Goal: Information Seeking & Learning: Learn about a topic

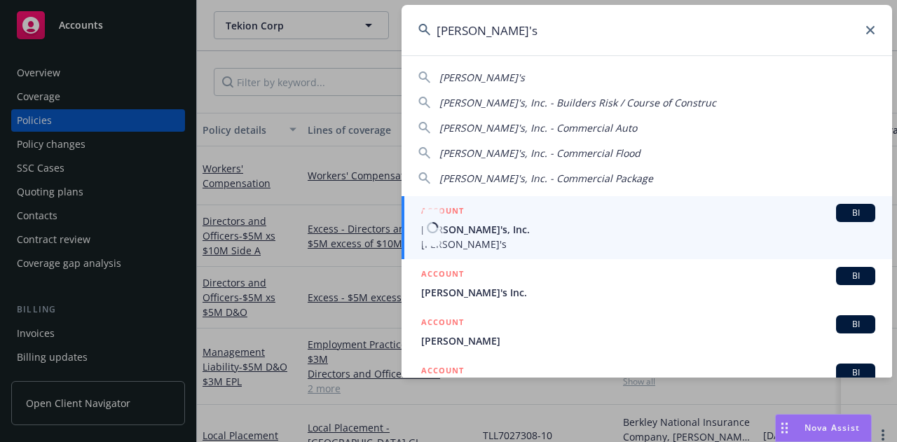
type input "rothy's"
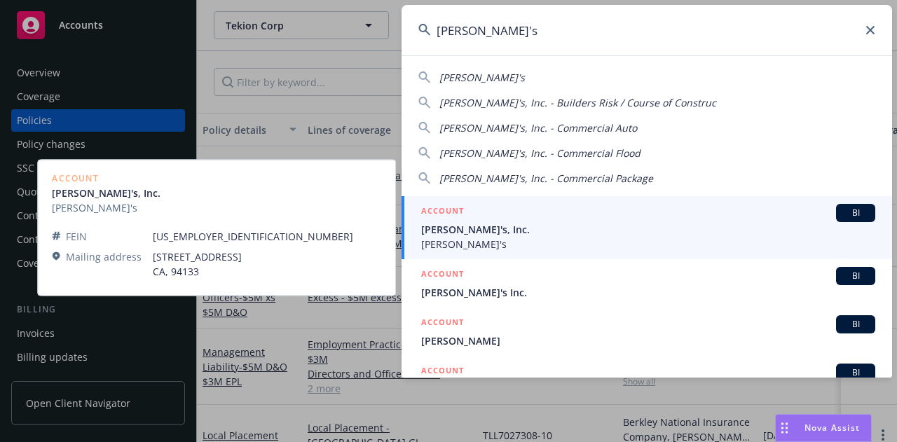
click at [659, 222] on span "[PERSON_NAME]'s, Inc." at bounding box center [648, 229] width 454 height 15
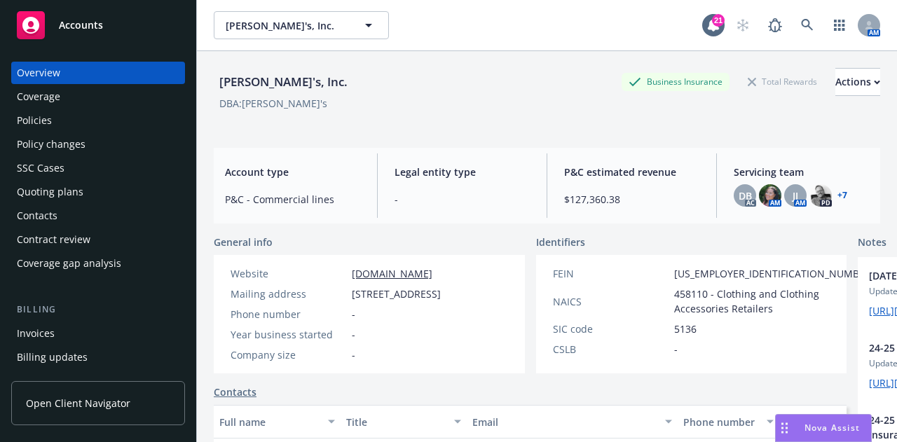
click at [837, 194] on link "+ 7" at bounding box center [842, 195] width 10 height 8
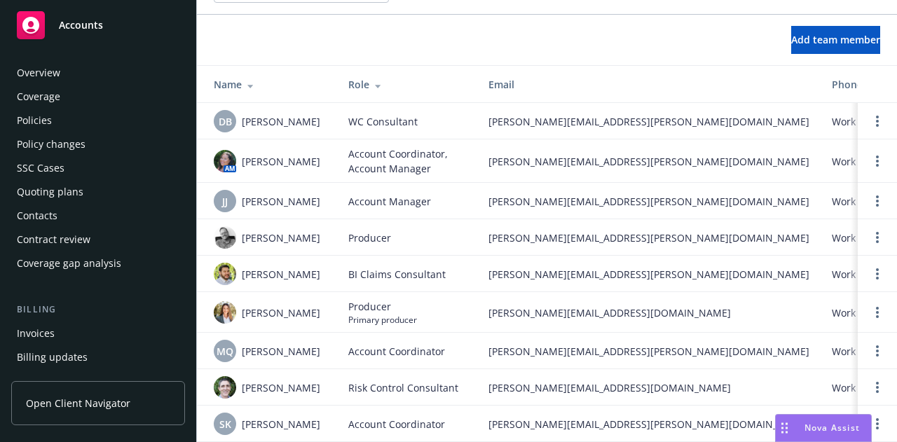
click at [107, 114] on div "Policies" at bounding box center [98, 120] width 163 height 22
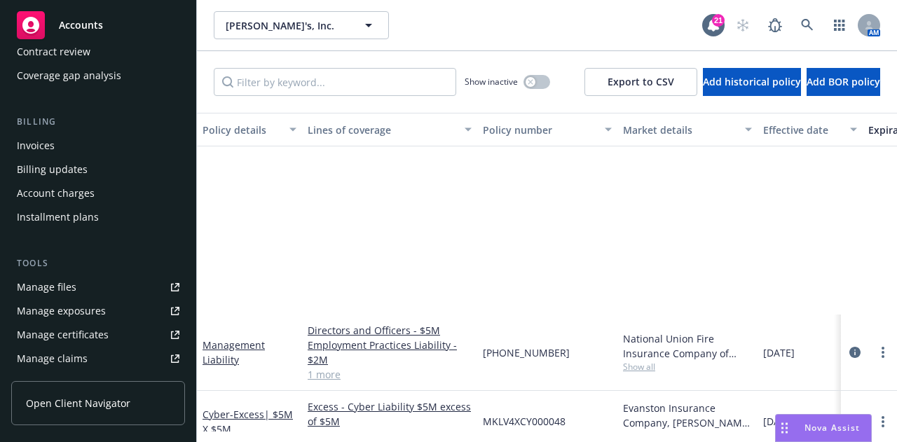
scroll to position [264, 0]
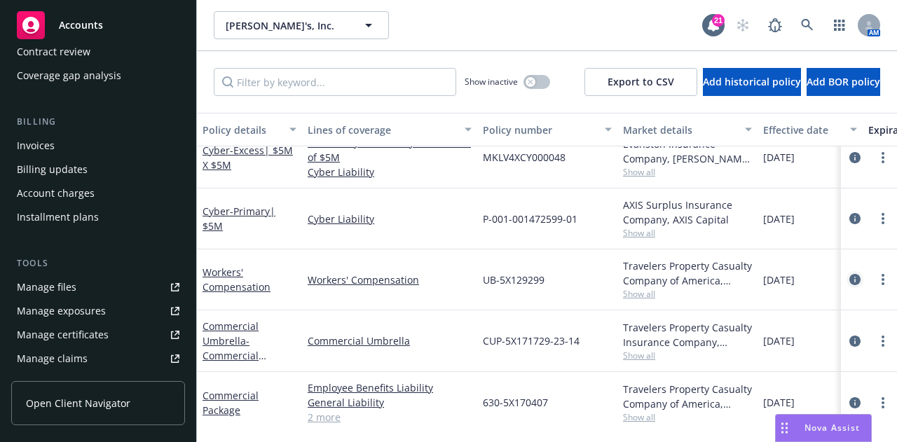
click at [848, 284] on link "circleInformation" at bounding box center [855, 279] width 17 height 17
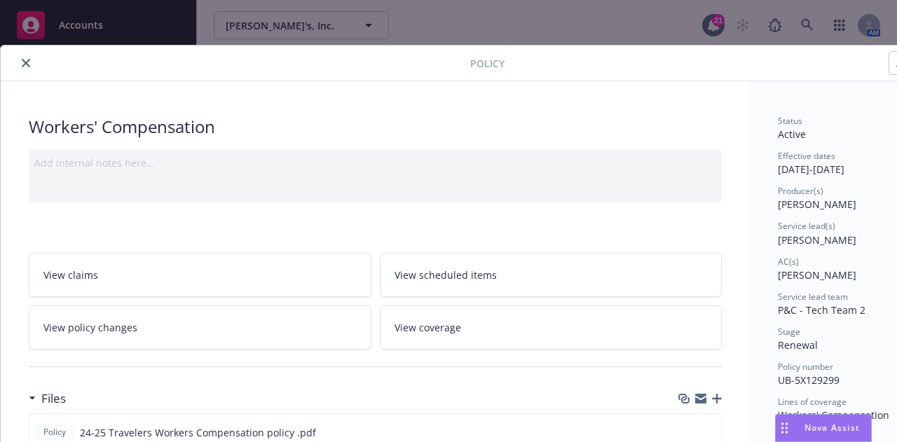
click at [22, 61] on icon "close" at bounding box center [26, 63] width 8 height 8
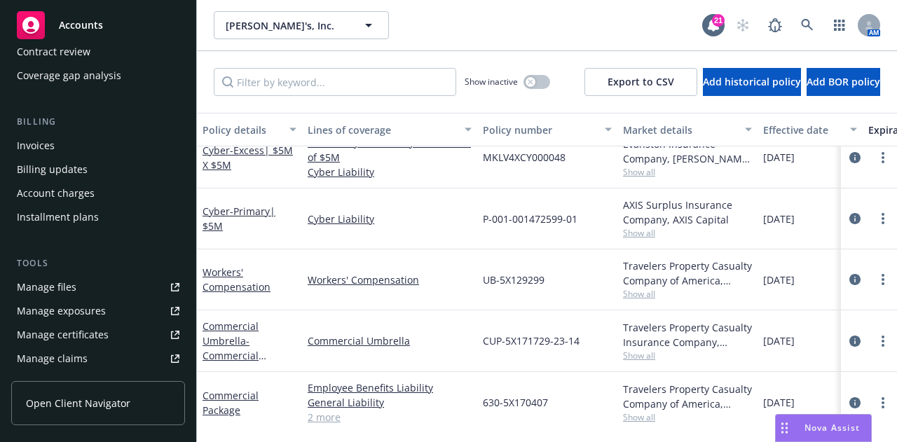
click at [31, 65] on div "Coverage gap analysis" at bounding box center [69, 75] width 104 height 22
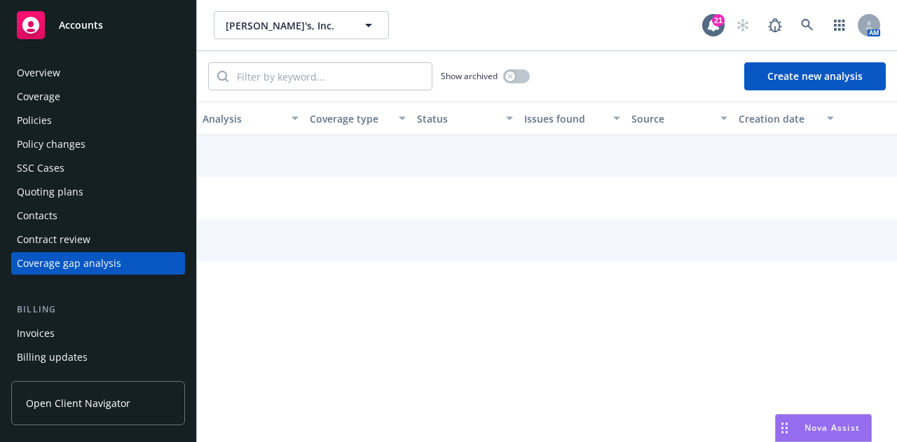
scroll to position [20, 0]
